Goal: Transaction & Acquisition: Purchase product/service

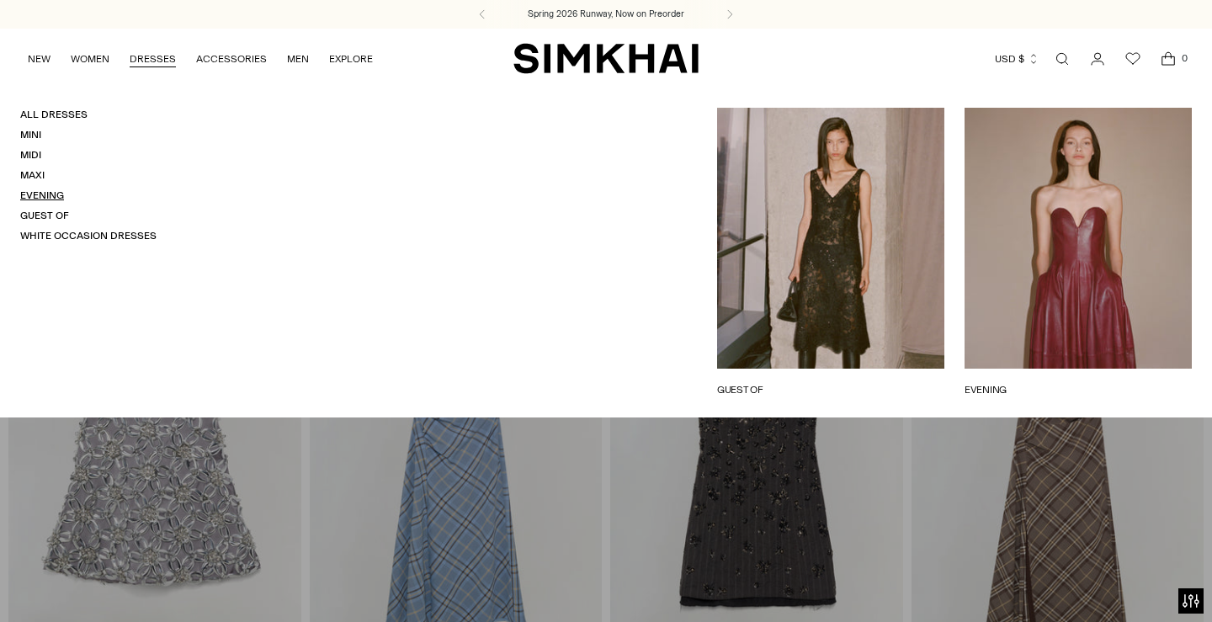
click at [28, 193] on link "Evening" at bounding box center [42, 195] width 44 height 12
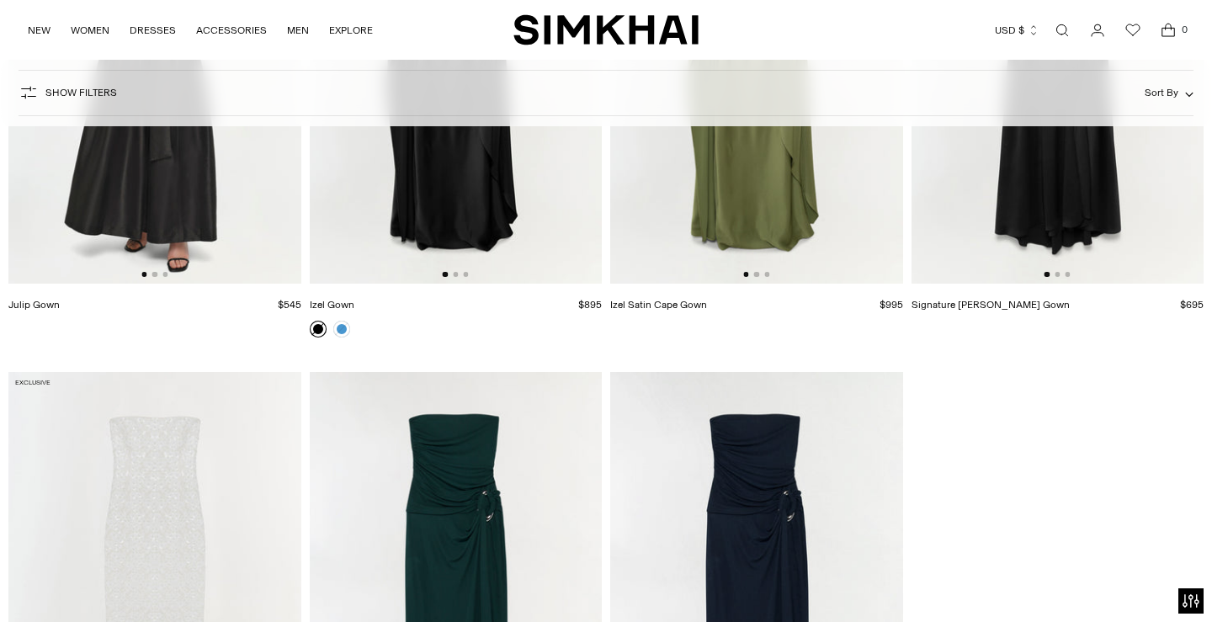
scroll to position [4874, 0]
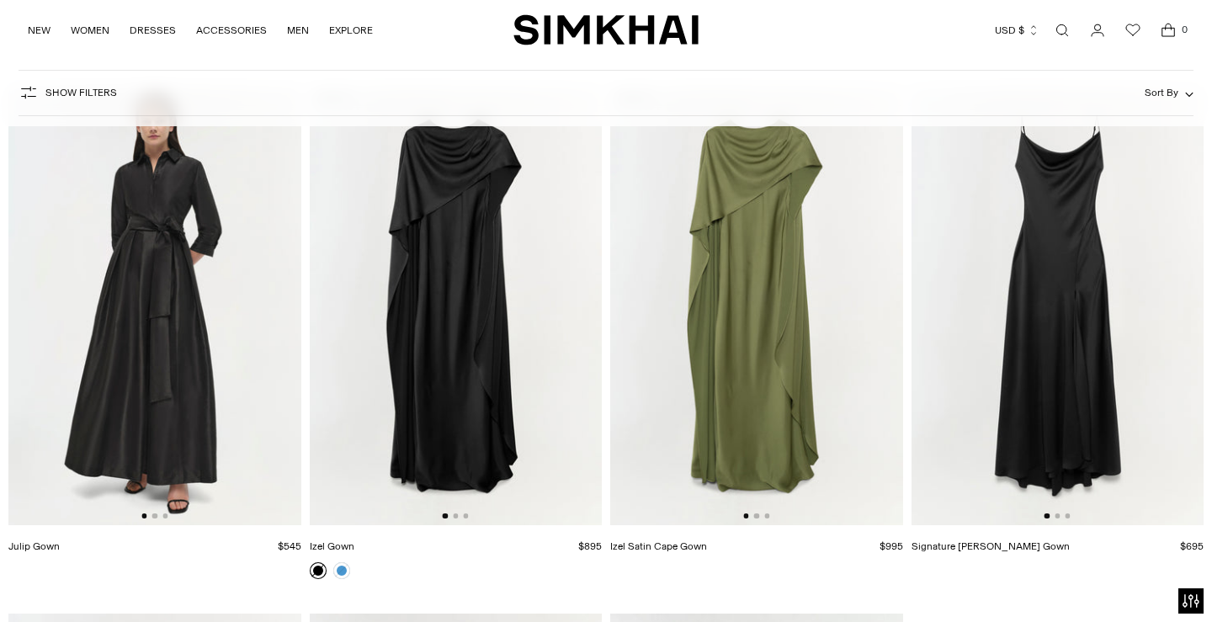
click at [146, 271] on img at bounding box center [154, 306] width 293 height 438
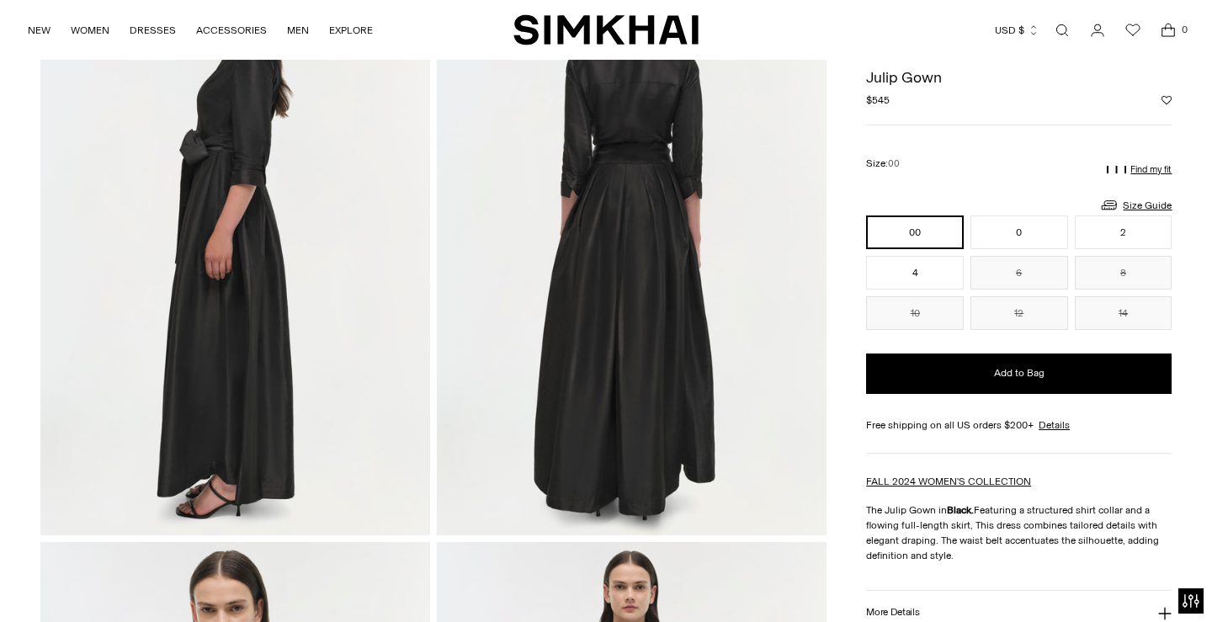
scroll to position [88, 0]
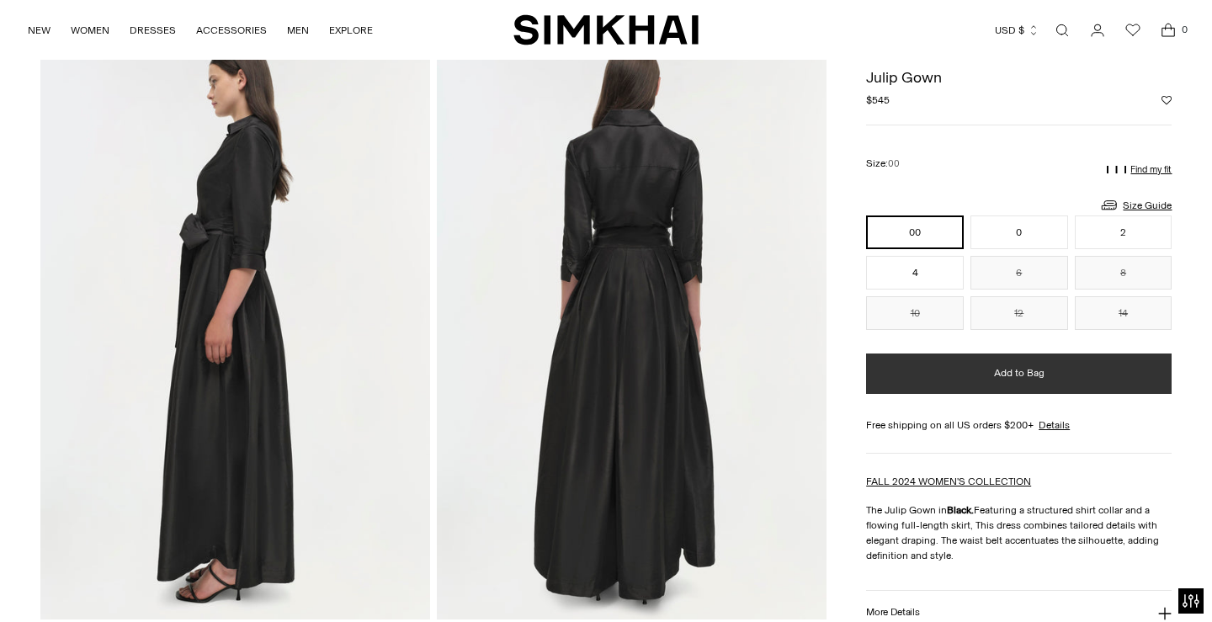
click at [969, 382] on button "Add to Bag" at bounding box center [1018, 373] width 305 height 40
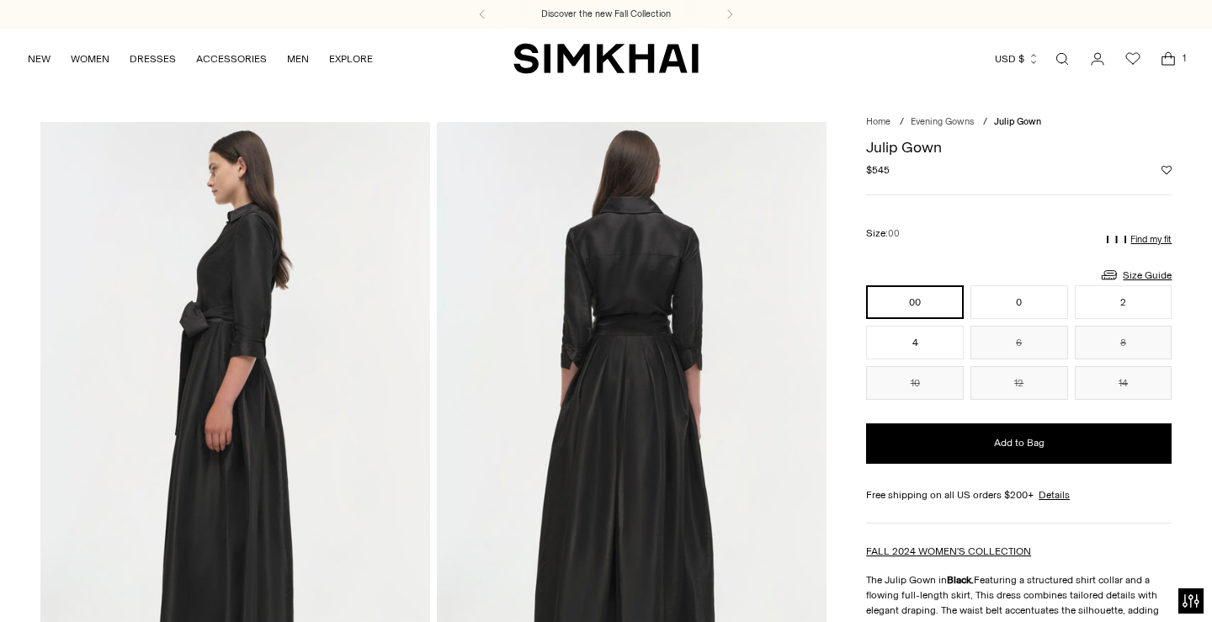
scroll to position [0, 0]
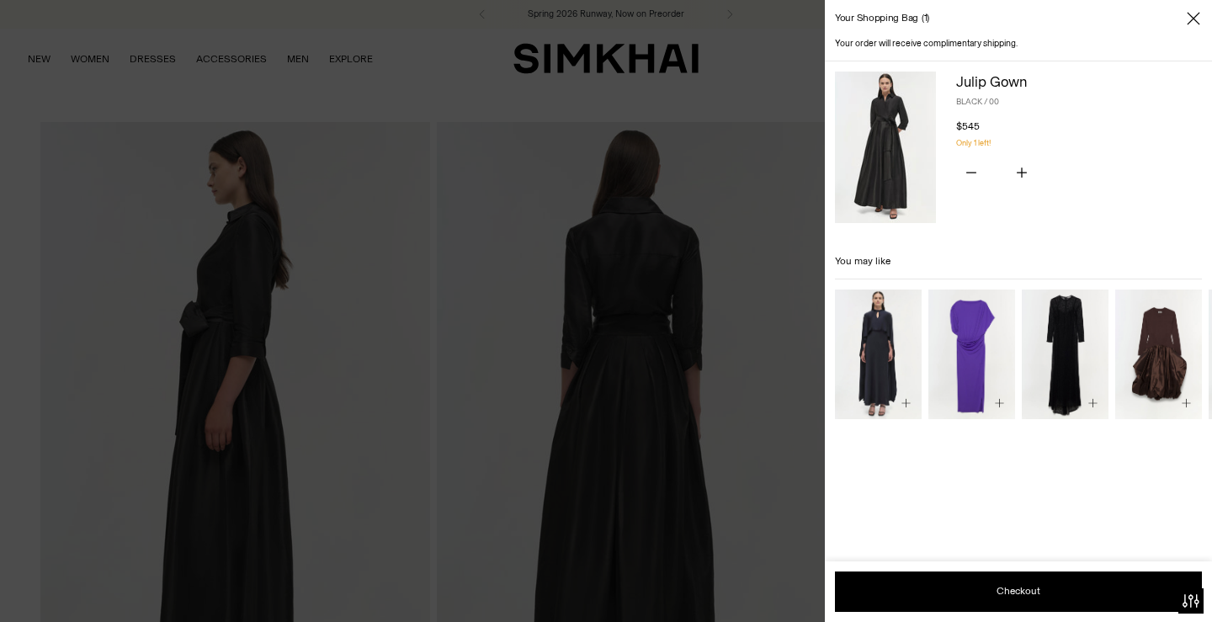
click at [1194, 17] on icon "Close" at bounding box center [1193, 18] width 13 height 17
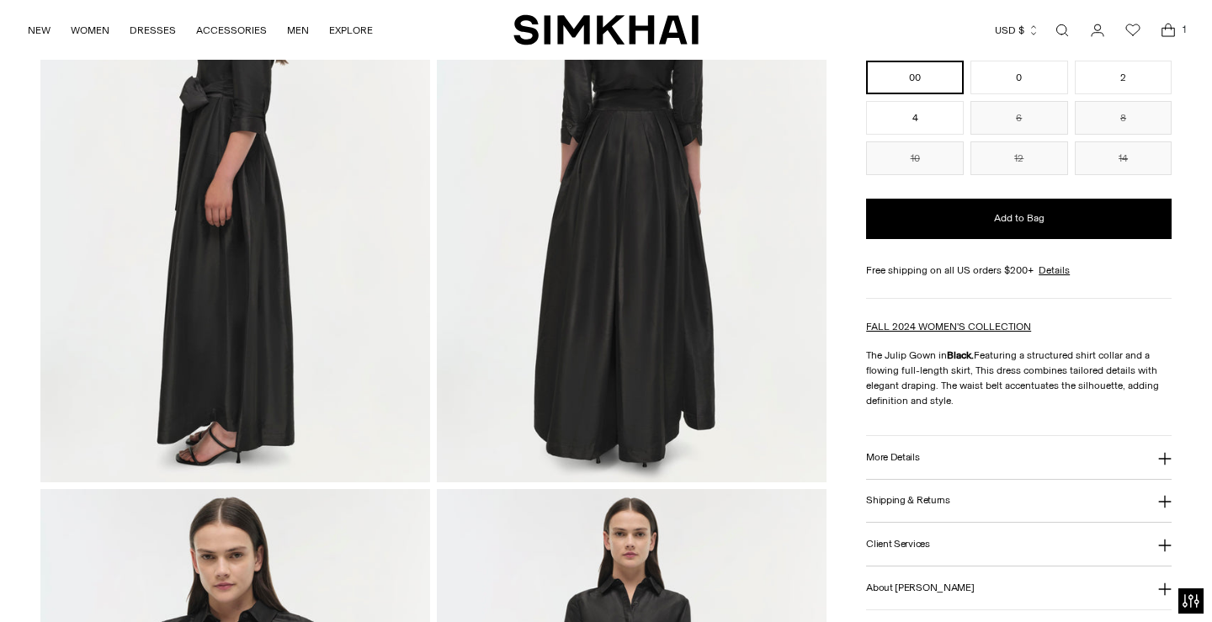
scroll to position [269, 0]
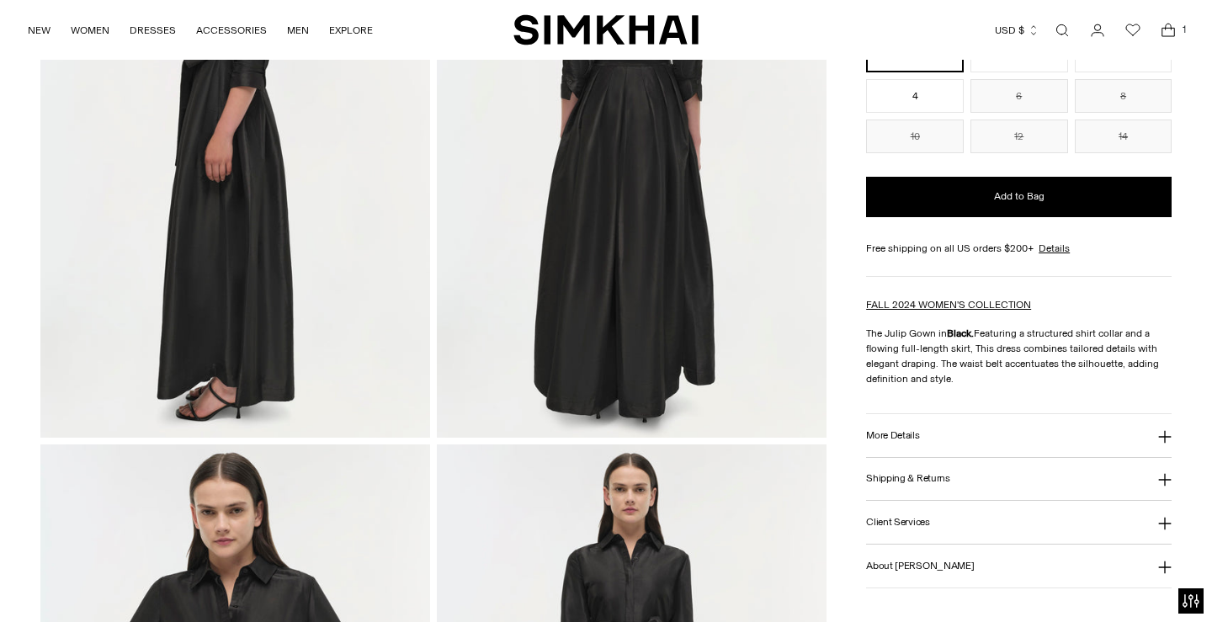
click at [914, 434] on h3 "More Details" at bounding box center [892, 435] width 53 height 11
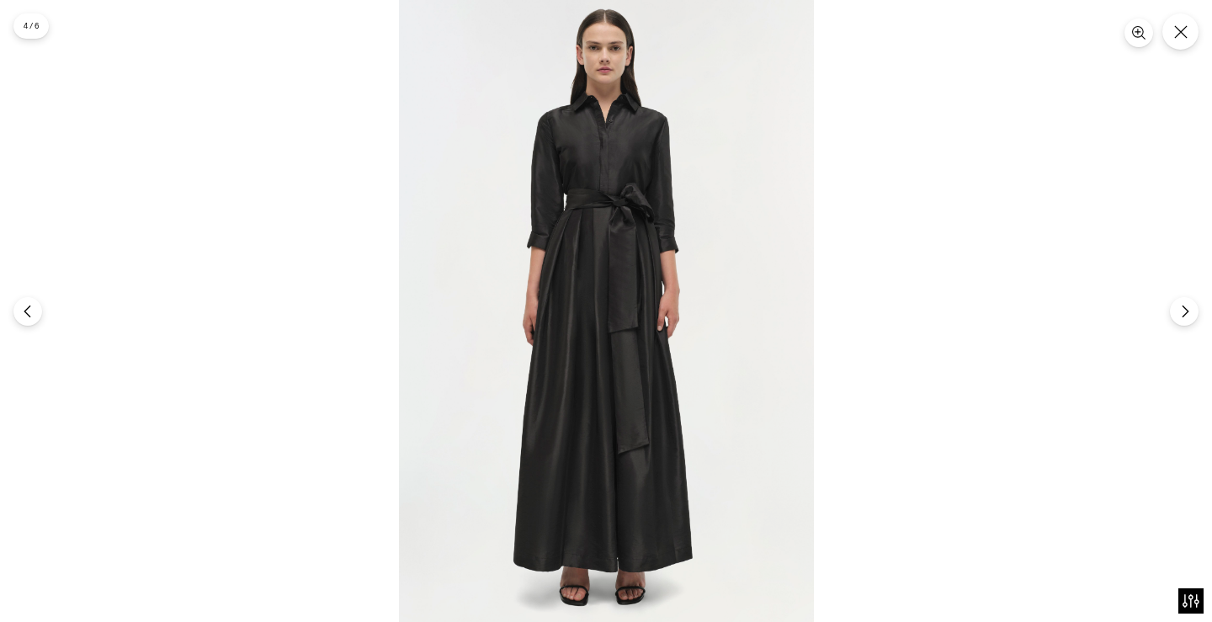
click at [620, 172] on img at bounding box center [606, 311] width 415 height 622
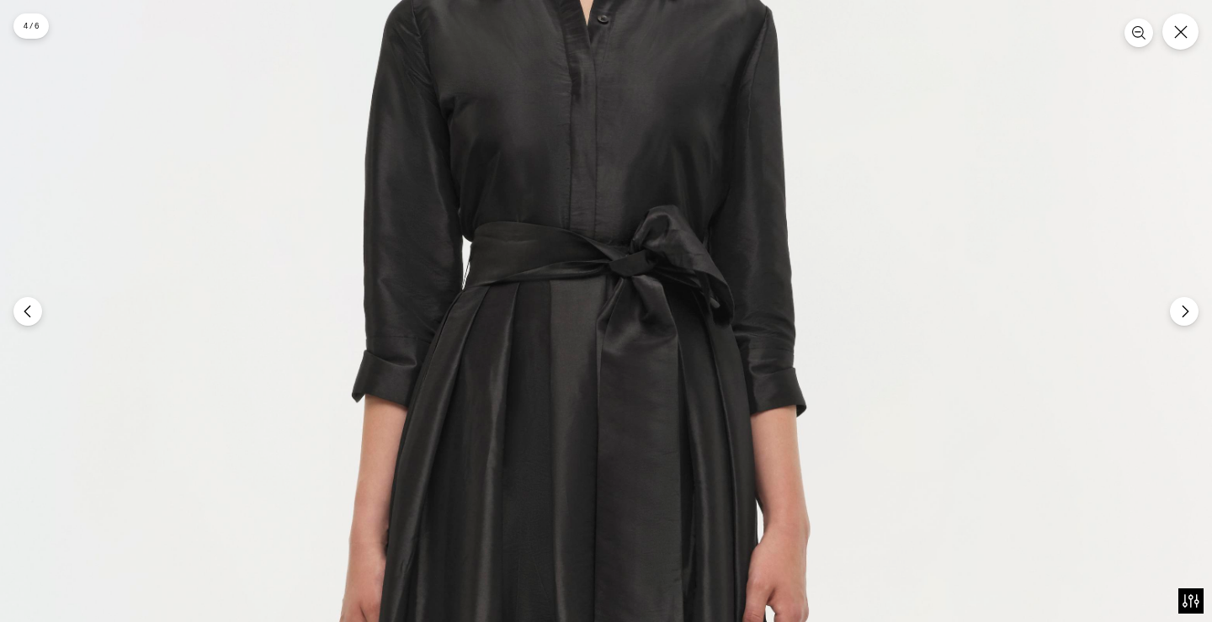
click at [620, 172] on img at bounding box center [590, 590] width 1244 height 1866
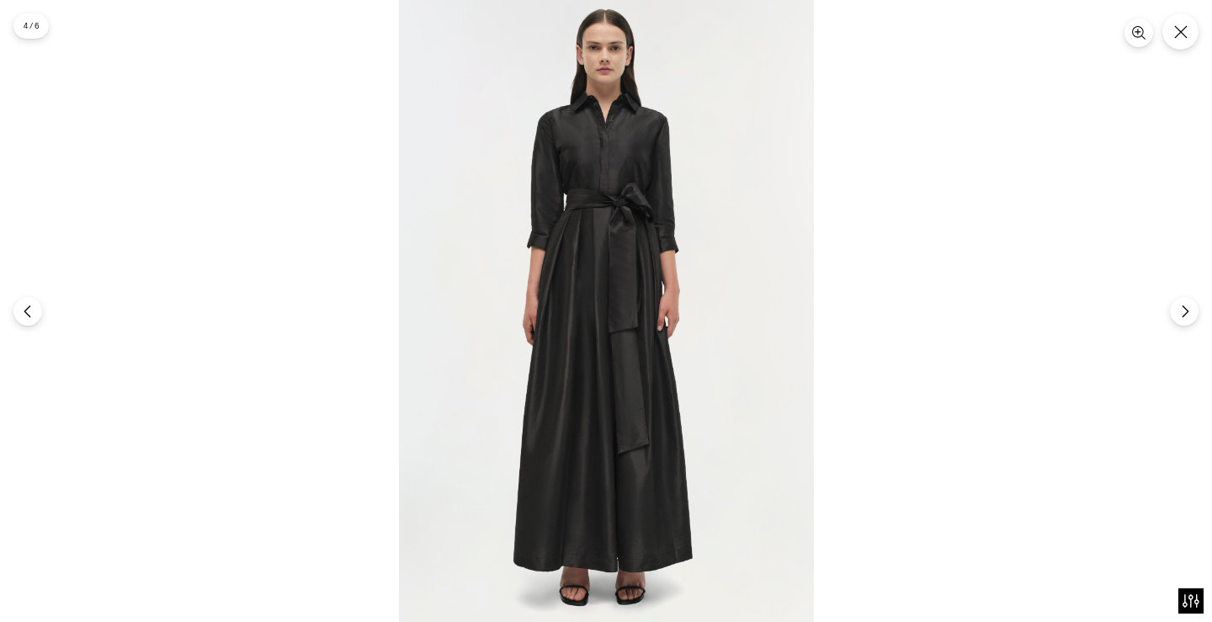
click at [620, 172] on img at bounding box center [606, 311] width 415 height 622
